Goal: Task Accomplishment & Management: Manage account settings

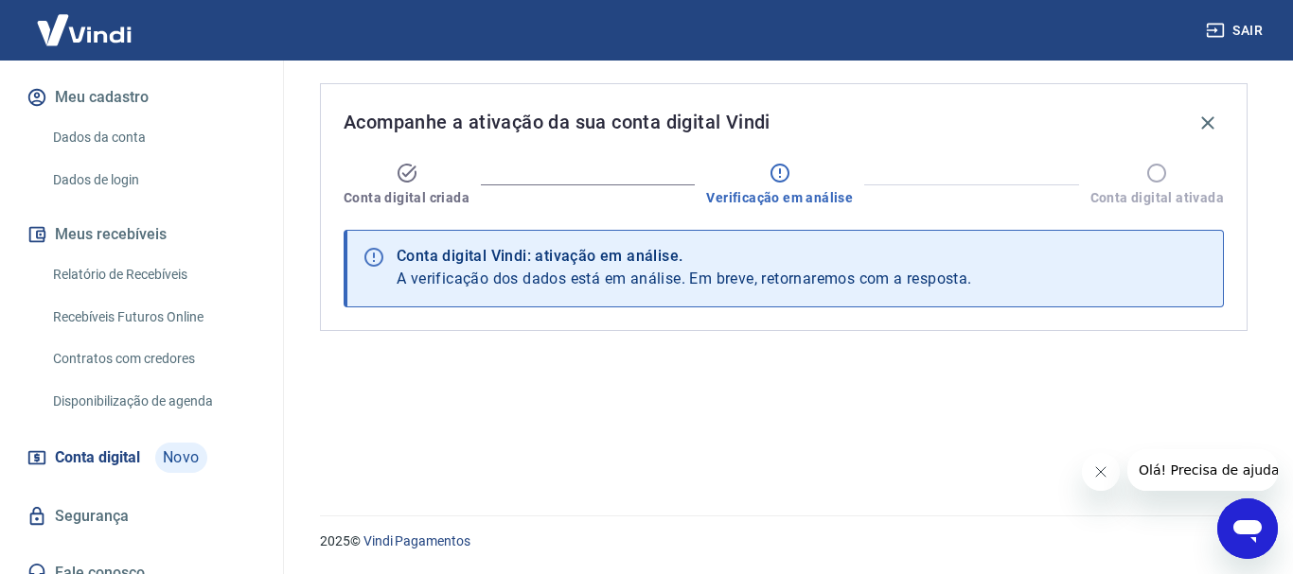
scroll to position [141, 0]
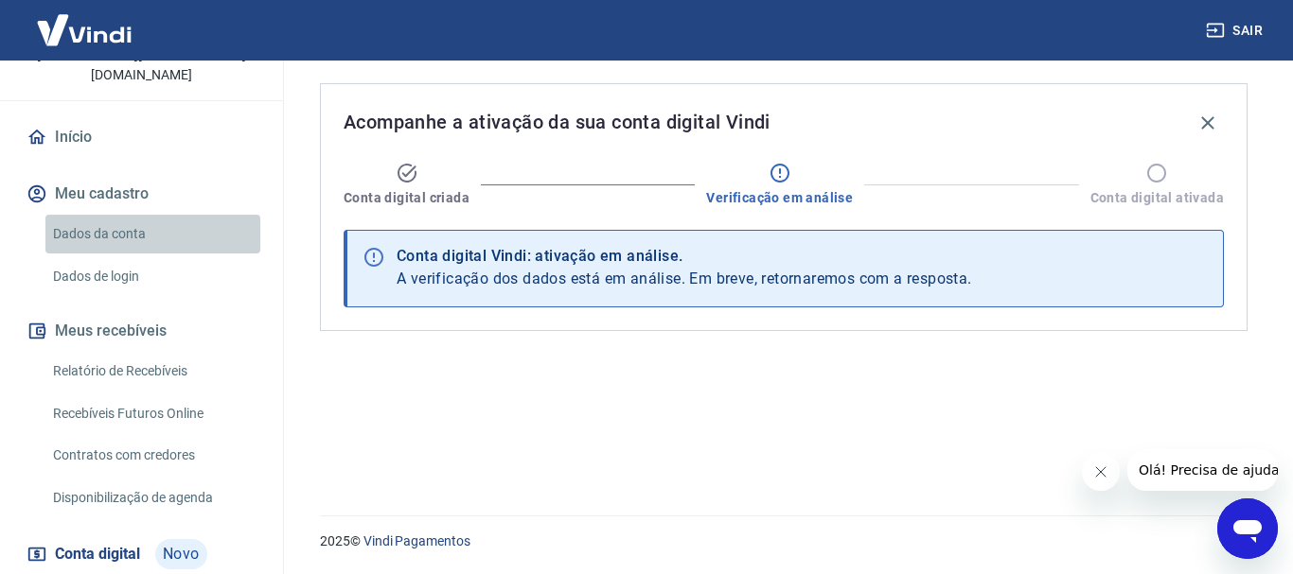
click at [136, 217] on link "Dados da conta" at bounding box center [152, 234] width 215 height 39
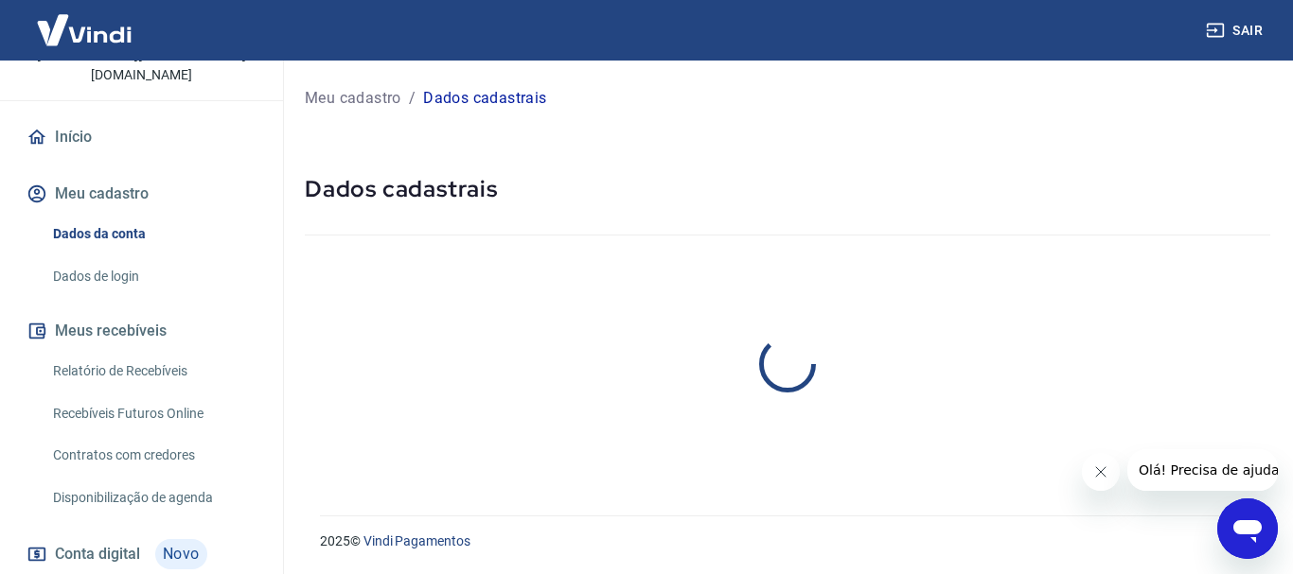
select select "DF"
select select "business"
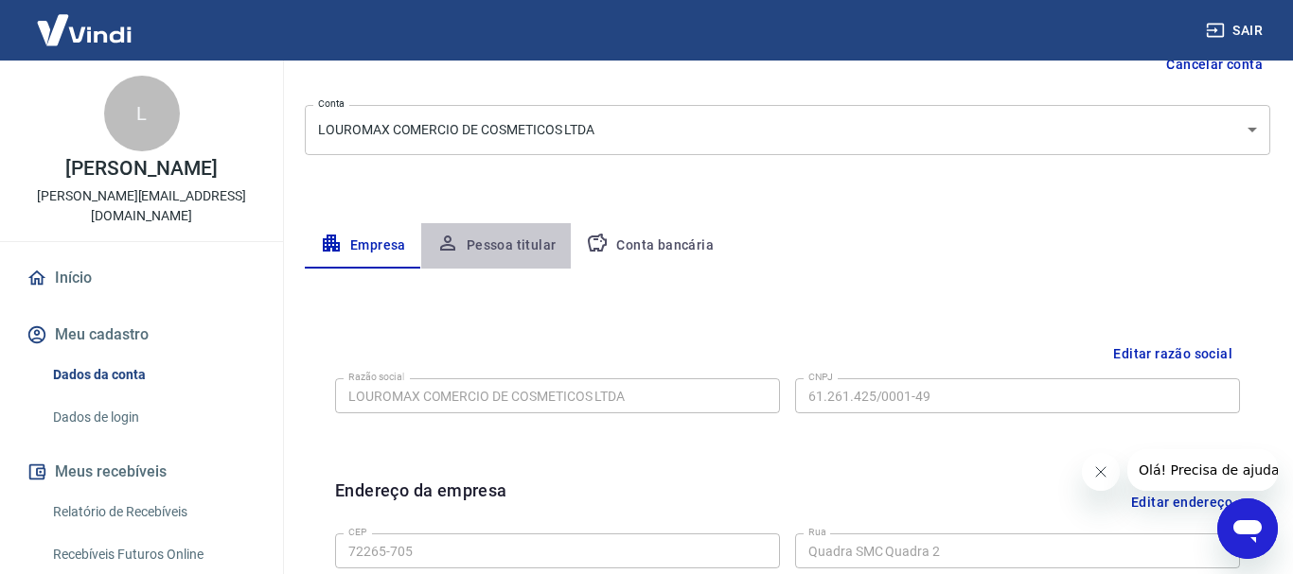
click at [503, 251] on button "Pessoa titular" at bounding box center [496, 245] width 150 height 45
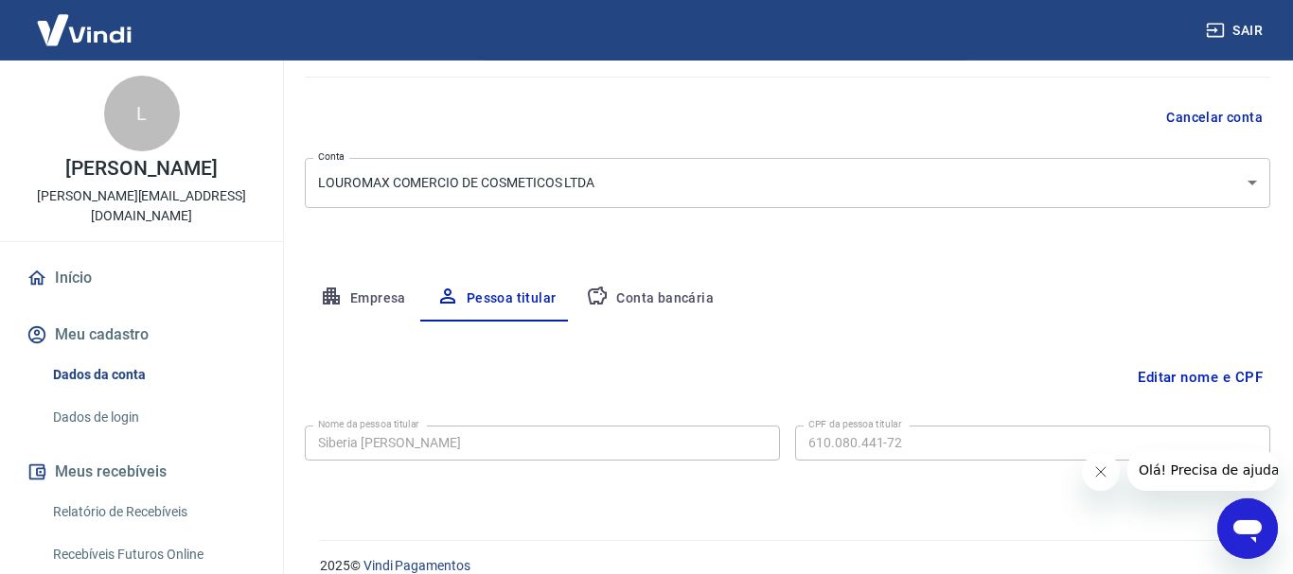
scroll to position [183, 0]
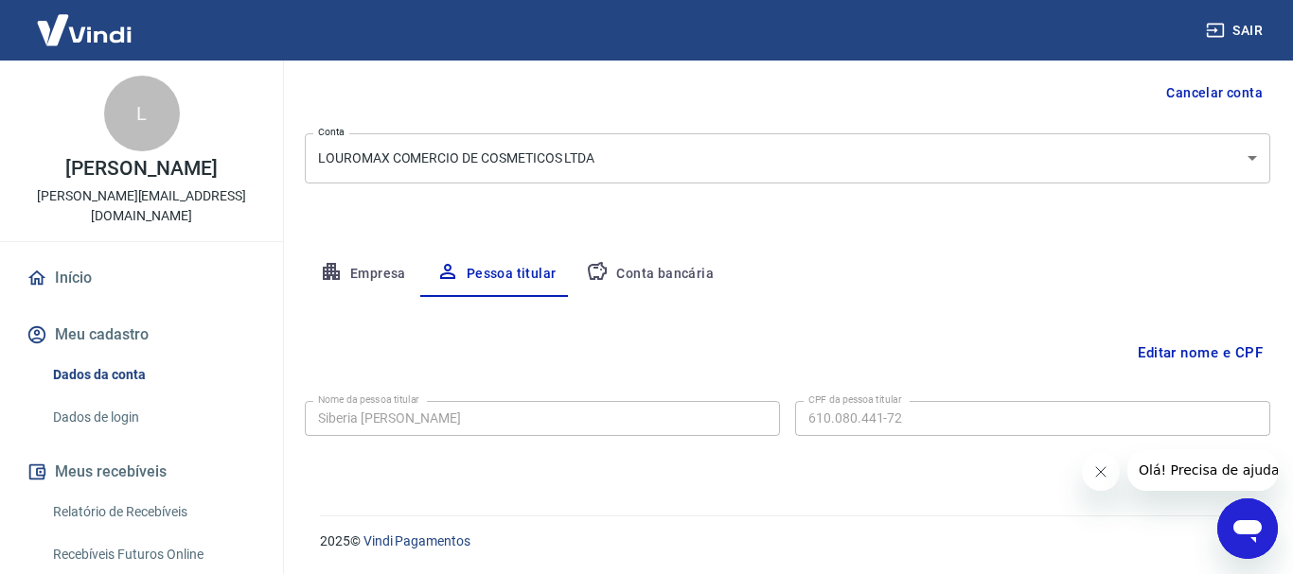
click at [688, 270] on button "Conta bancária" at bounding box center [650, 274] width 158 height 45
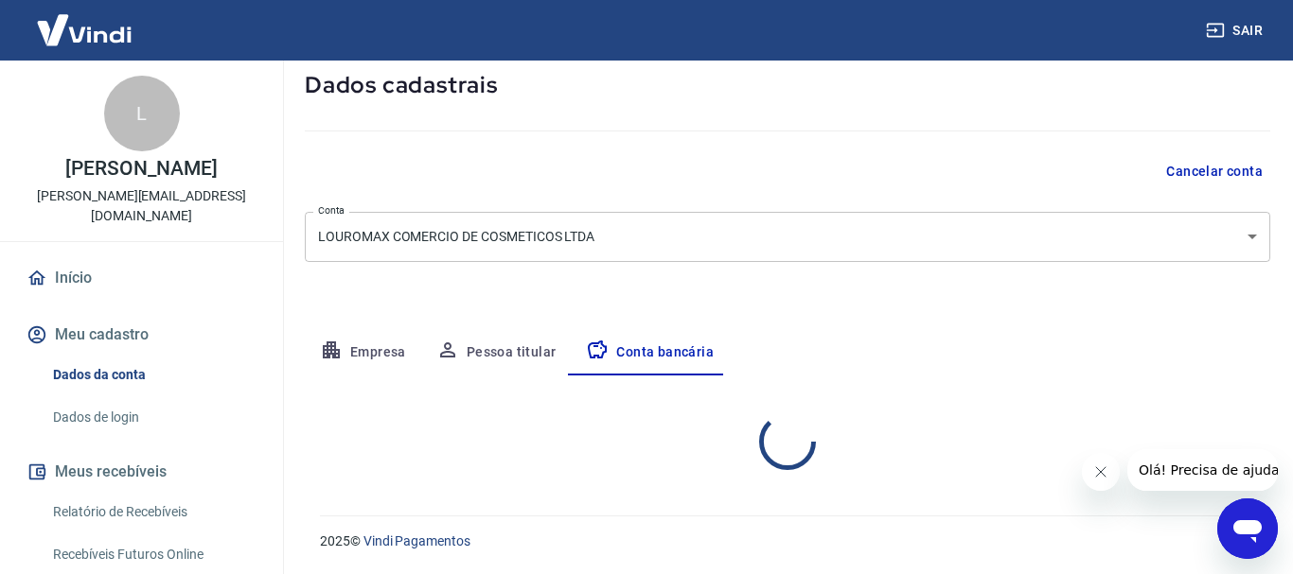
scroll to position [104, 0]
select select "1"
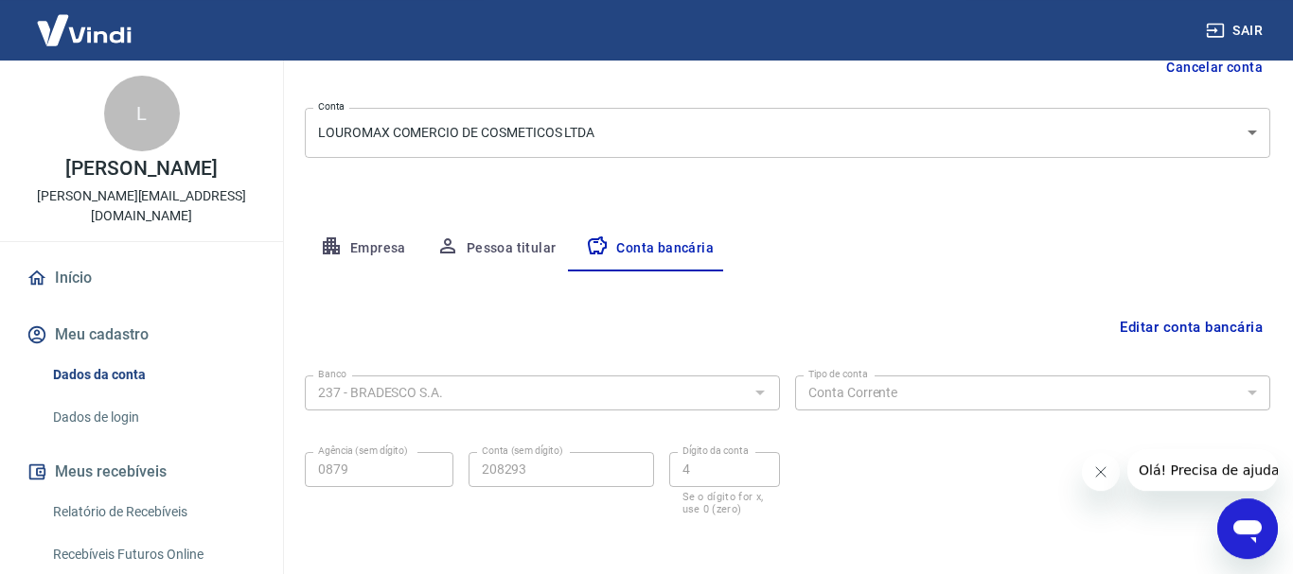
scroll to position [288, 0]
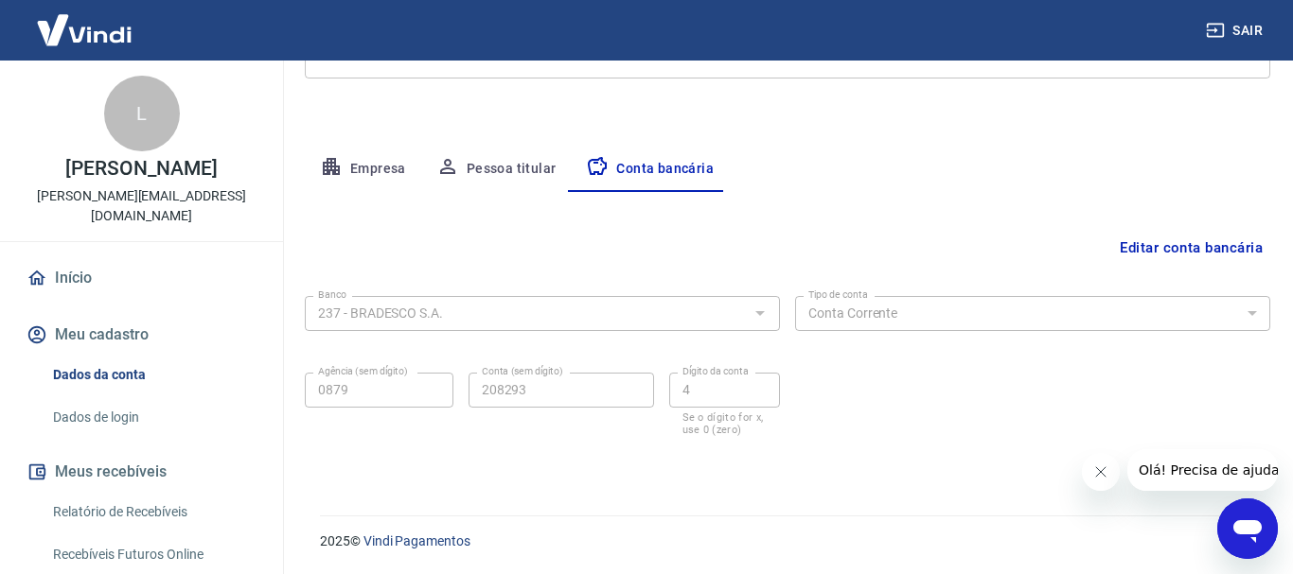
click at [90, 401] on link "Dados de login" at bounding box center [152, 417] width 215 height 39
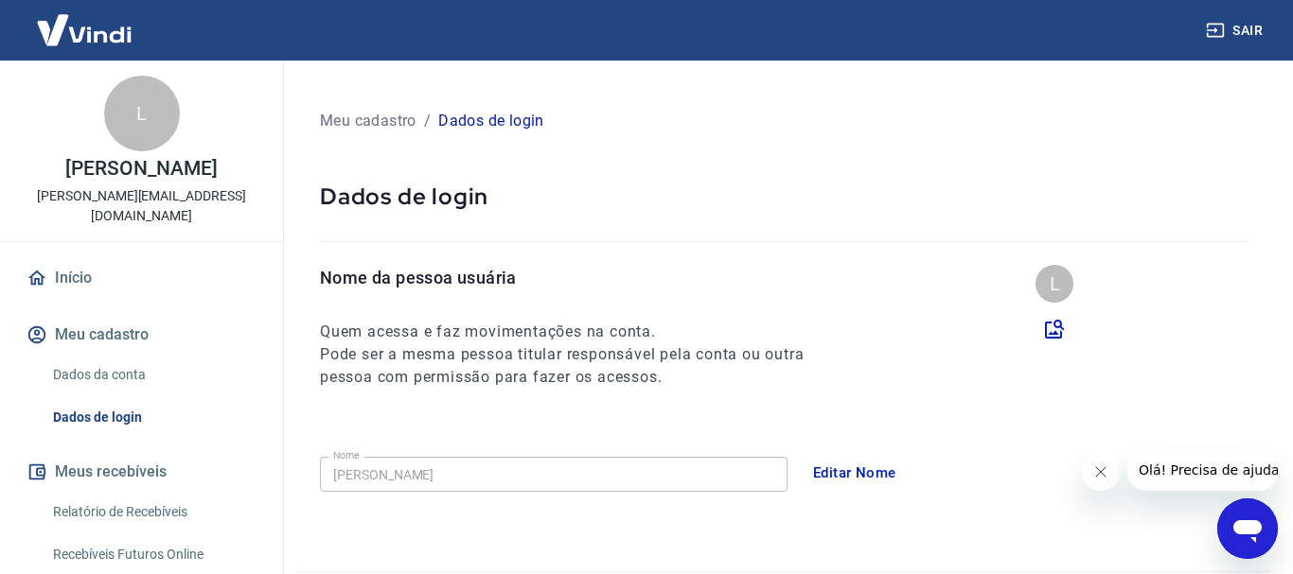
click at [1246, 28] on button "Sair" at bounding box center [1236, 30] width 68 height 35
